Goal: Entertainment & Leisure: Consume media (video, audio)

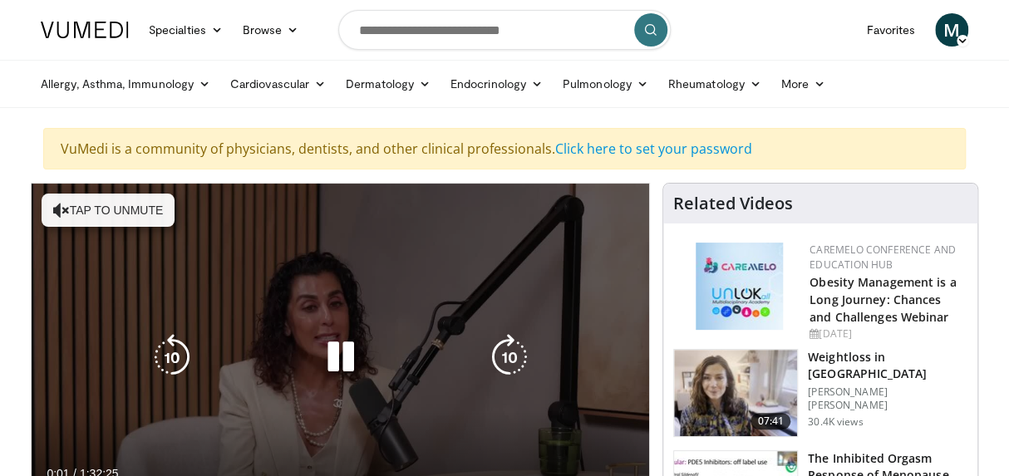
click at [121, 214] on button "Tap to unmute" at bounding box center [108, 210] width 133 height 33
click at [336, 350] on icon "Video Player" at bounding box center [340, 357] width 47 height 47
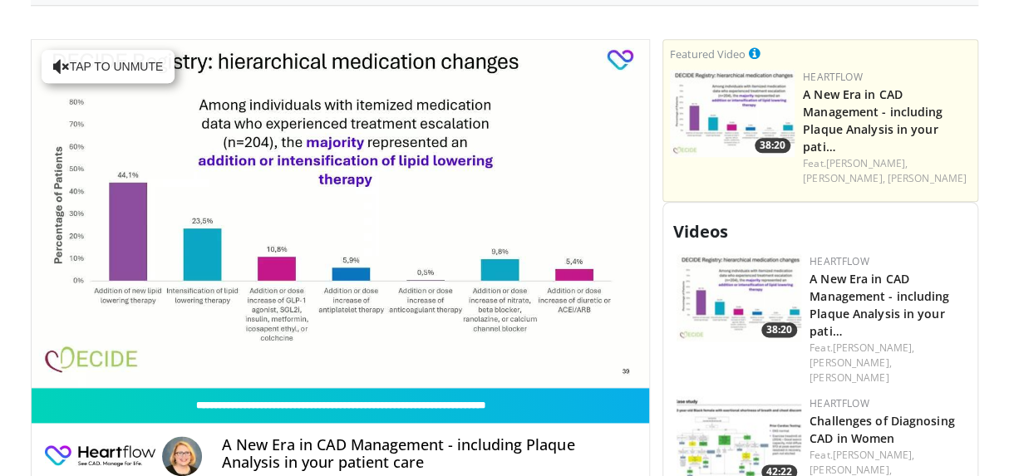
scroll to position [734, 0]
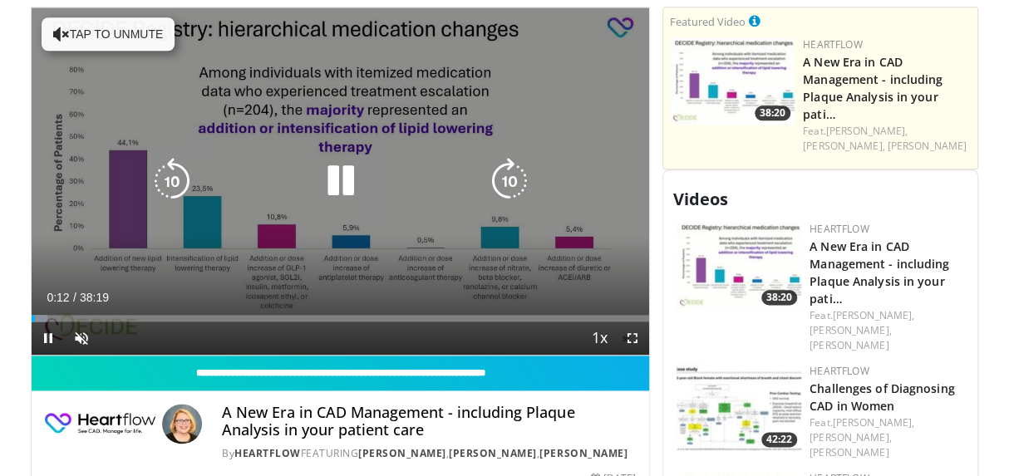
click at [130, 32] on button "Tap to unmute" at bounding box center [108, 33] width 133 height 33
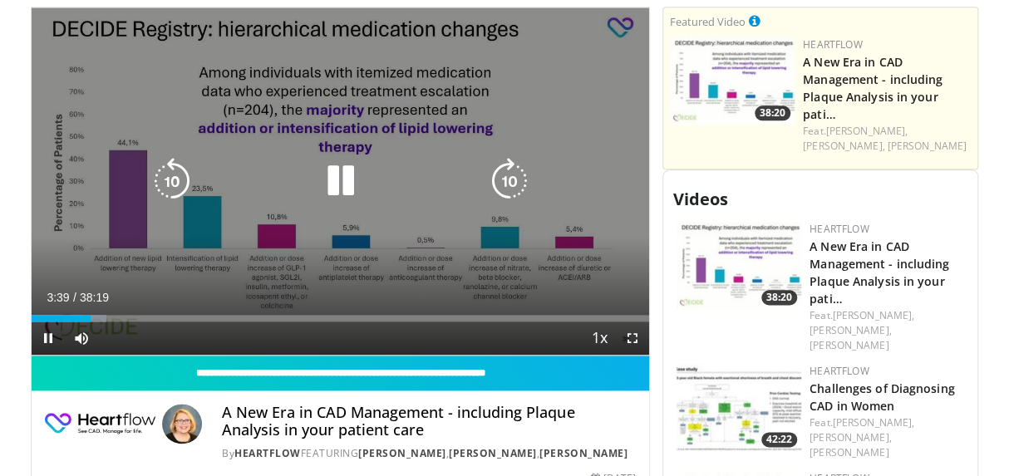
click at [340, 183] on icon "Video Player" at bounding box center [340, 181] width 47 height 47
click at [337, 174] on icon "Video Player" at bounding box center [340, 181] width 47 height 47
click at [342, 179] on icon "Video Player" at bounding box center [340, 181] width 47 height 47
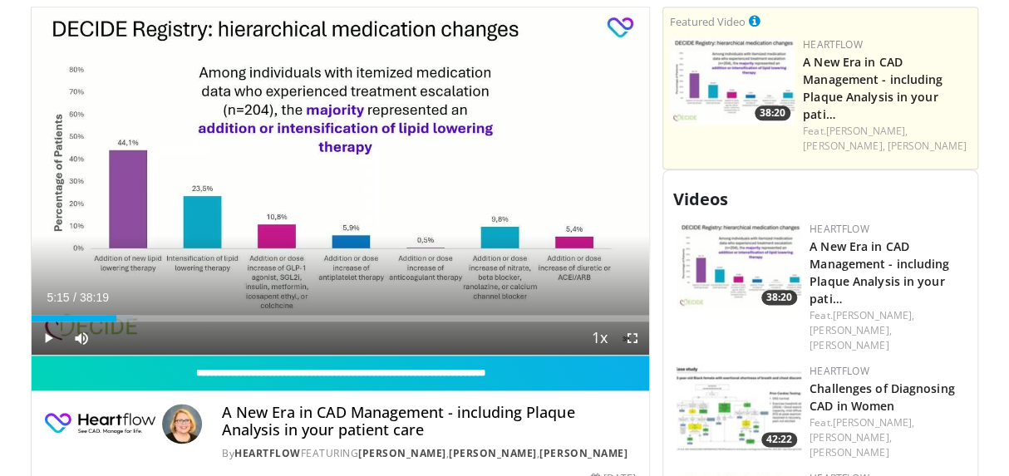
click at [389, 323] on div "Current Time 5:15 / Duration 38:19 Play Skip Backward Skip Forward Mute Loaded …" at bounding box center [340, 338] width 617 height 33
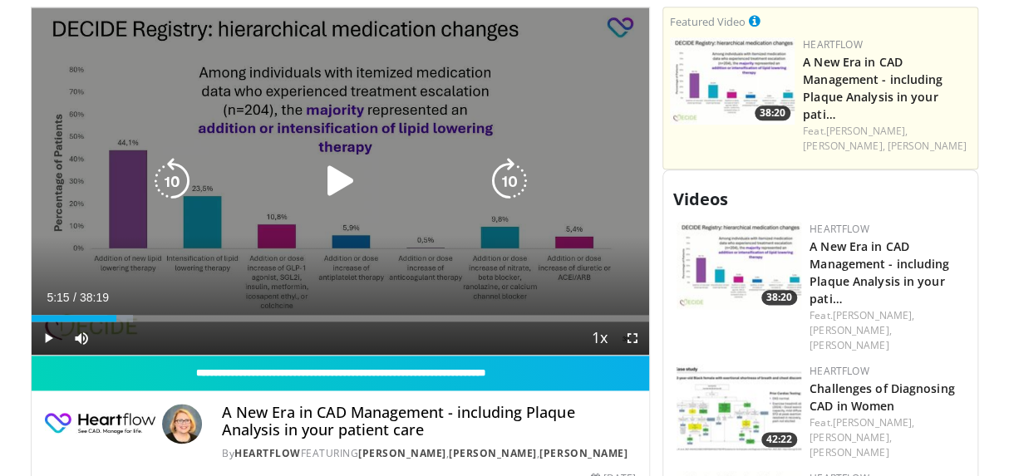
click at [349, 179] on icon "Video Player" at bounding box center [340, 181] width 47 height 47
click at [490, 241] on div "10 seconds Tap to unmute" at bounding box center [340, 180] width 617 height 347
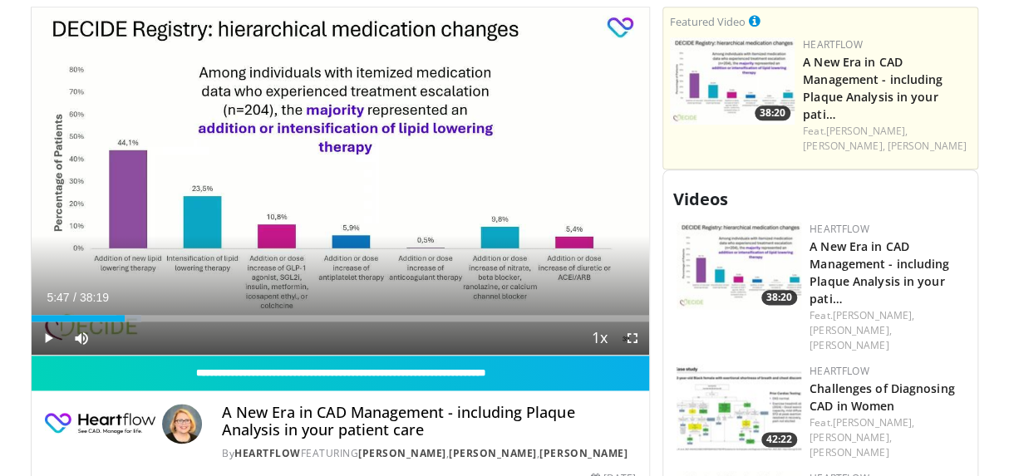
click at [508, 297] on div "Current Time 5:47 / Duration 38:19" at bounding box center [340, 297] width 617 height 15
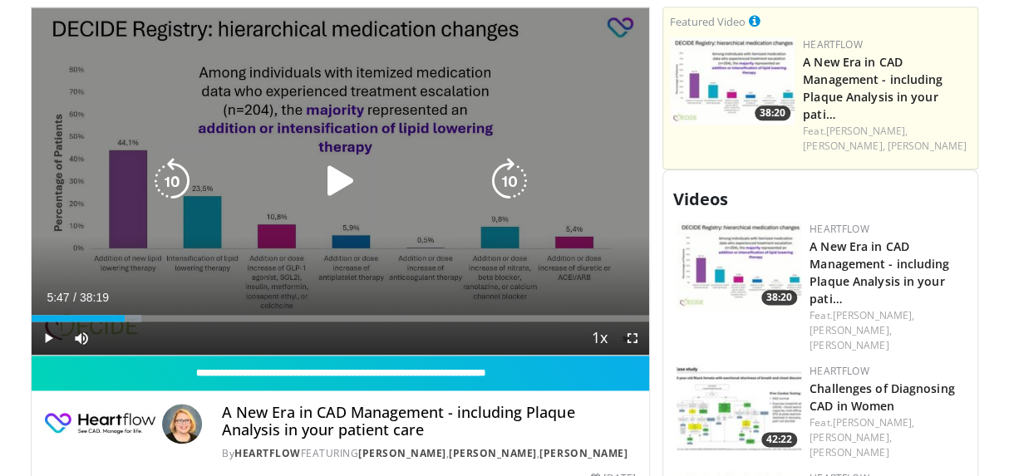
click at [344, 177] on icon "Video Player" at bounding box center [340, 181] width 47 height 47
click at [340, 174] on icon "Video Player" at bounding box center [340, 181] width 47 height 47
click at [339, 179] on icon "Video Player" at bounding box center [340, 181] width 47 height 47
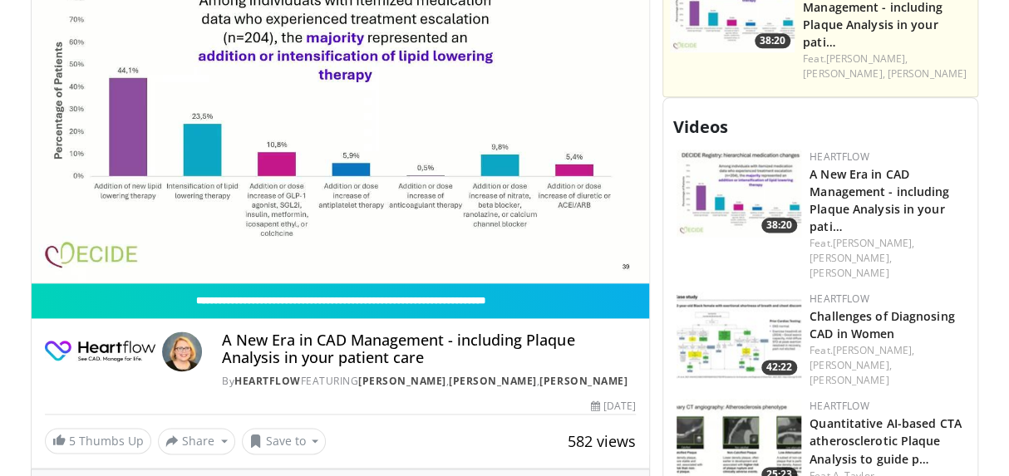
scroll to position [825, 0]
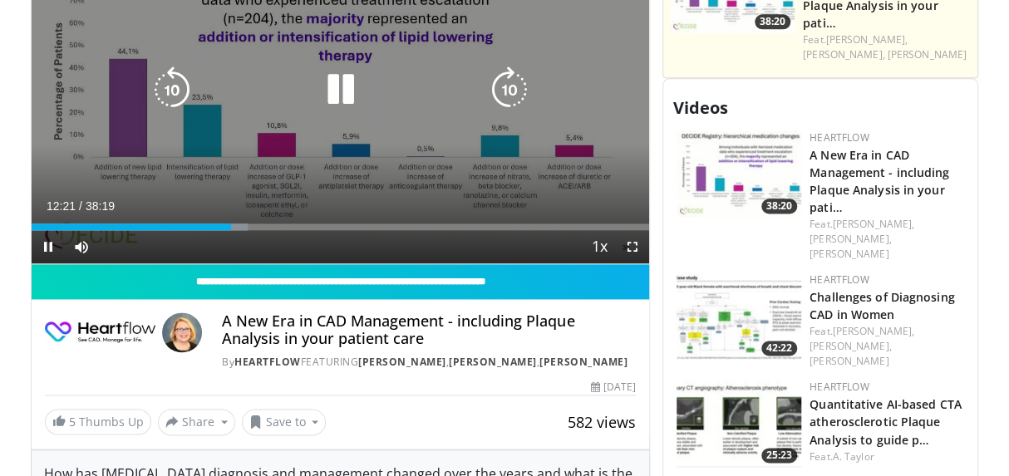
click at [349, 85] on icon "Video Player" at bounding box center [340, 89] width 47 height 47
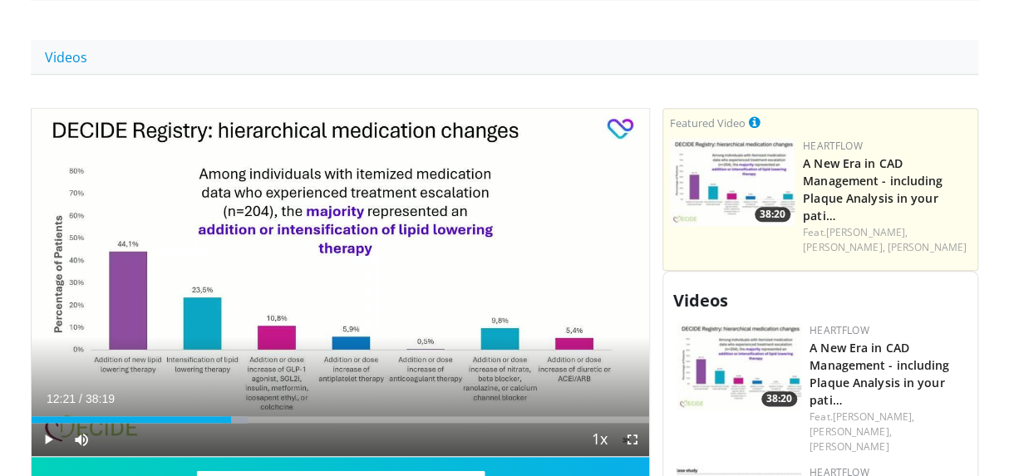
scroll to position [641, 0]
